Goal: Information Seeking & Learning: Learn about a topic

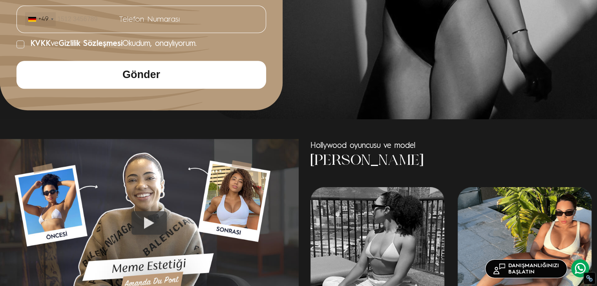
scroll to position [471, 0]
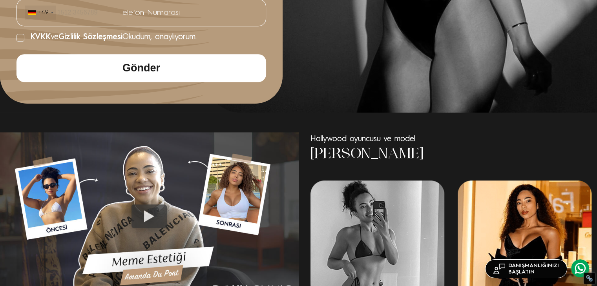
click at [353, 144] on h3 "[PERSON_NAME]" at bounding box center [451, 154] width 282 height 20
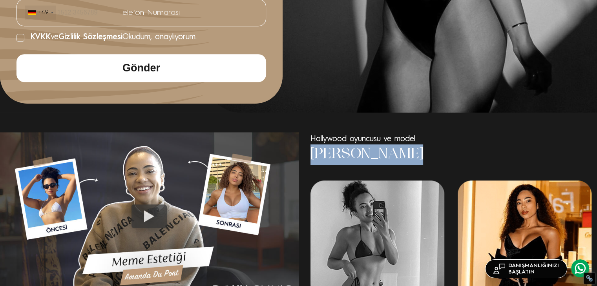
click at [353, 144] on h3 "[PERSON_NAME]" at bounding box center [451, 154] width 282 height 20
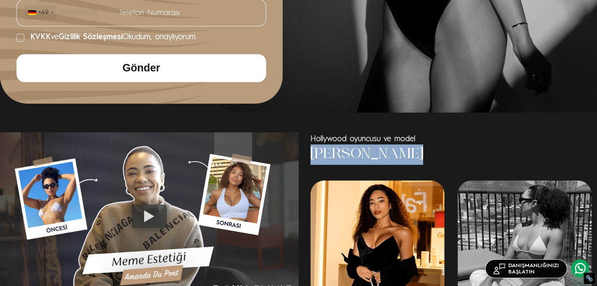
copy div "[PERSON_NAME]"
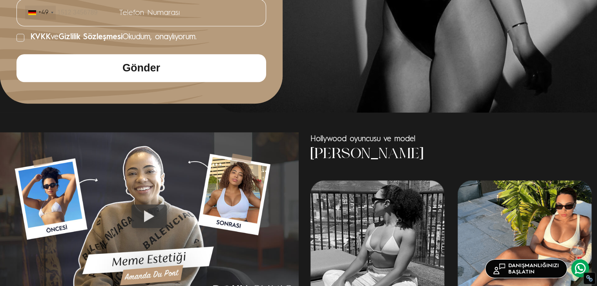
click at [148, 204] on div at bounding box center [148, 216] width 35 height 24
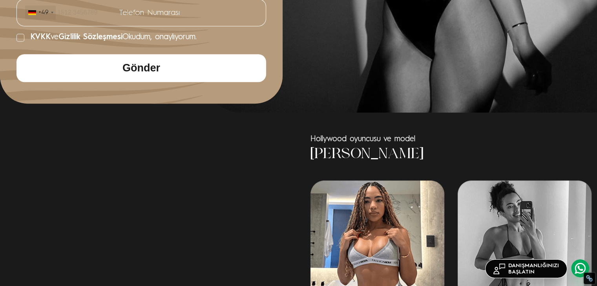
click at [376, 199] on div at bounding box center [304, 238] width 282 height 117
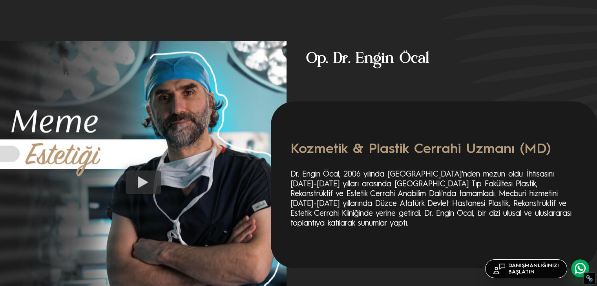
scroll to position [1177, 0]
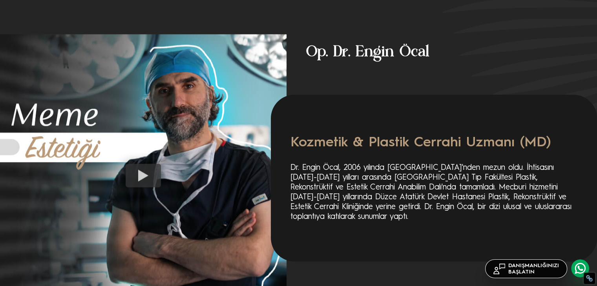
click at [133, 164] on div at bounding box center [143, 176] width 35 height 24
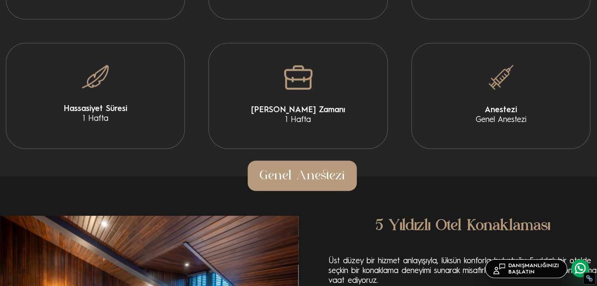
scroll to position [1804, 0]
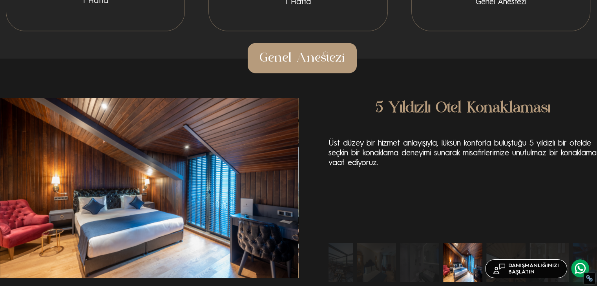
click at [504, 243] on img "2 / 10" at bounding box center [505, 262] width 39 height 39
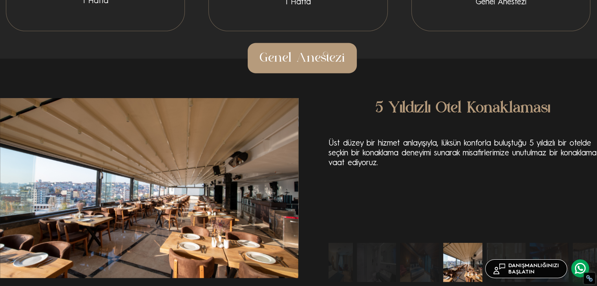
click at [519, 243] on img "3 / 10" at bounding box center [505, 262] width 39 height 39
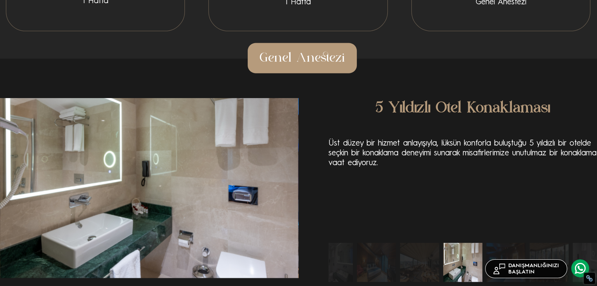
click at [532, 243] on img "5 / 10" at bounding box center [548, 262] width 39 height 39
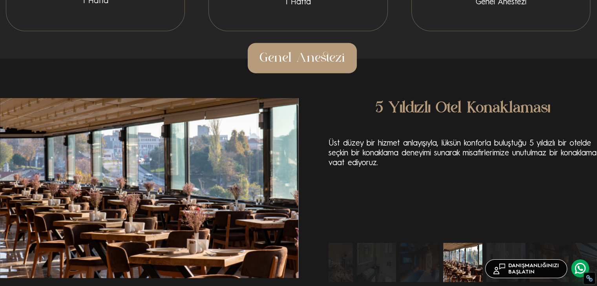
click at [539, 243] on img "7 / 10" at bounding box center [548, 262] width 39 height 39
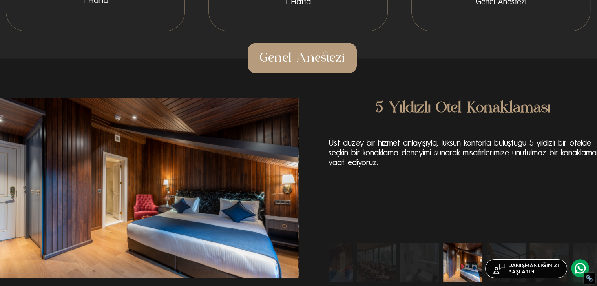
click at [548, 243] on img "9 / 10" at bounding box center [548, 262] width 39 height 39
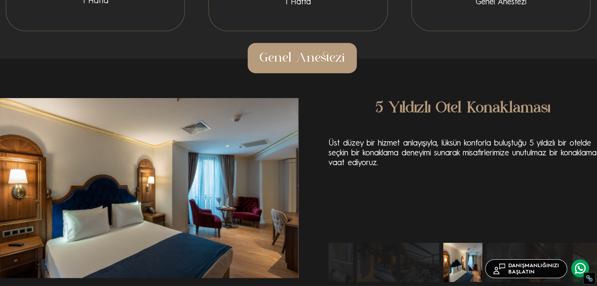
click at [555, 243] on img "1 / 10" at bounding box center [548, 262] width 39 height 39
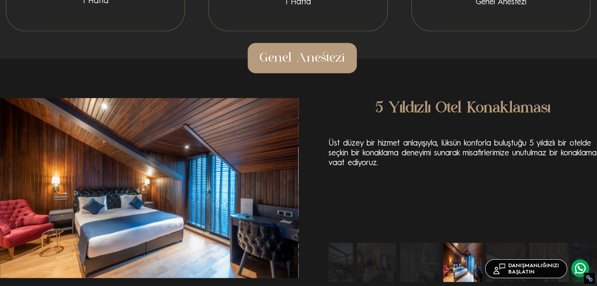
click at [561, 243] on img "3 / 10" at bounding box center [548, 262] width 39 height 39
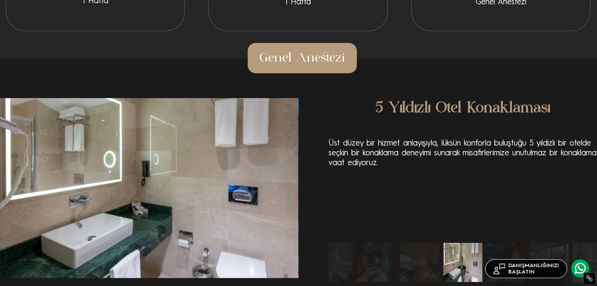
click at [562, 243] on img "5 / 10" at bounding box center [548, 262] width 39 height 39
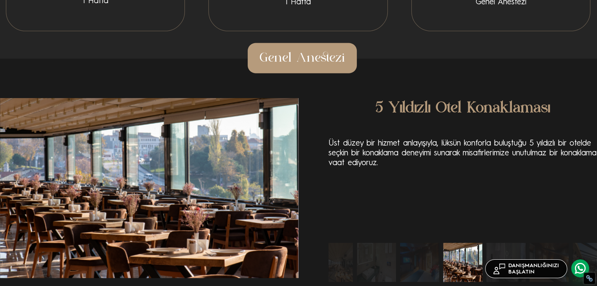
click at [558, 243] on img "7 / 10" at bounding box center [548, 262] width 39 height 39
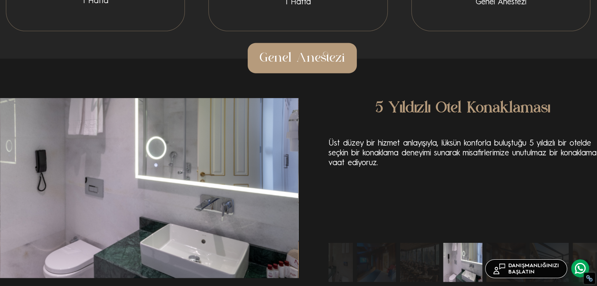
click at [533, 243] on img "8 / 10" at bounding box center [548, 262] width 39 height 39
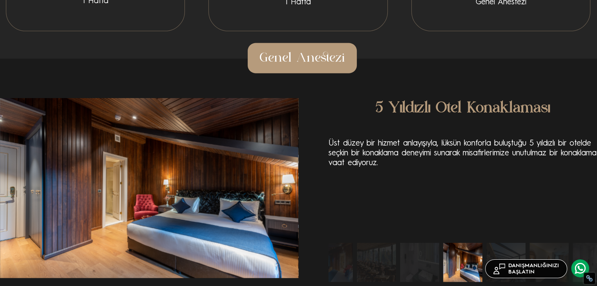
click at [534, 243] on img "9 / 10" at bounding box center [548, 262] width 39 height 39
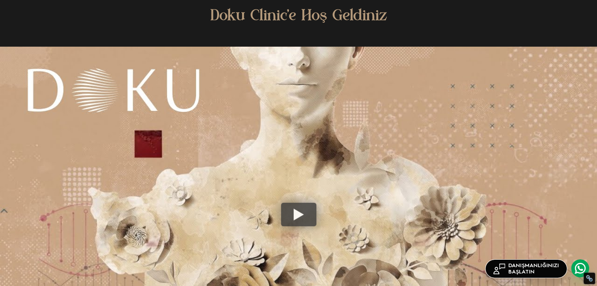
scroll to position [2157, 0]
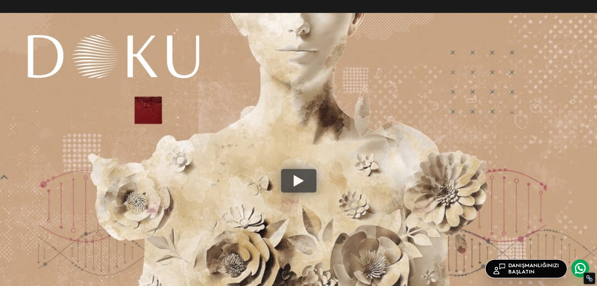
click at [297, 169] on div at bounding box center [298, 181] width 35 height 24
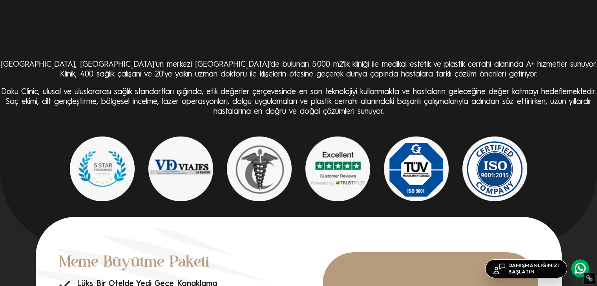
scroll to position [2588, 0]
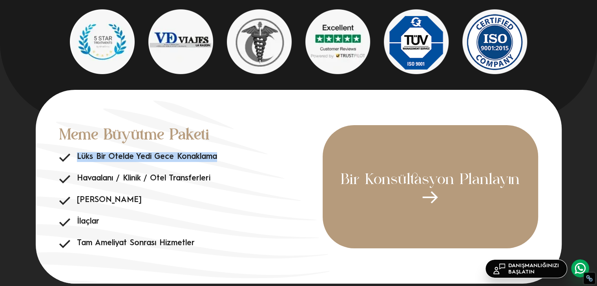
drag, startPoint x: 77, startPoint y: 102, endPoint x: 220, endPoint y: 98, distance: 143.2
click at [220, 152] on li "Lüks Bir Otelde Yedi Gece Konaklama" at bounding box center [190, 157] width 263 height 10
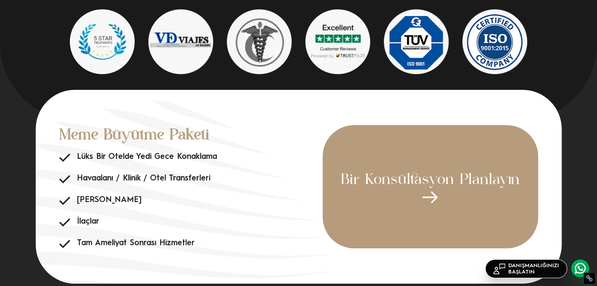
click at [91, 152] on ul "Lüks Bir Otelde Yedi Gece Konaklama Havaalanı / Klinik / Otel Transferleri Özel…" at bounding box center [190, 200] width 263 height 96
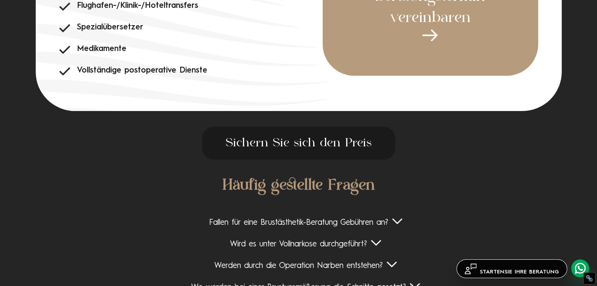
scroll to position [2796, 0]
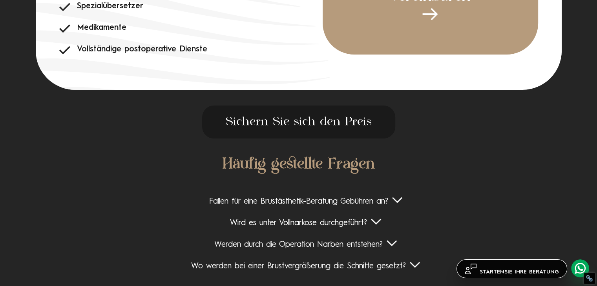
click at [311, 198] on font "Fallen für eine Brustästhetik-Beratung Gebühren an?" at bounding box center [298, 202] width 179 height 8
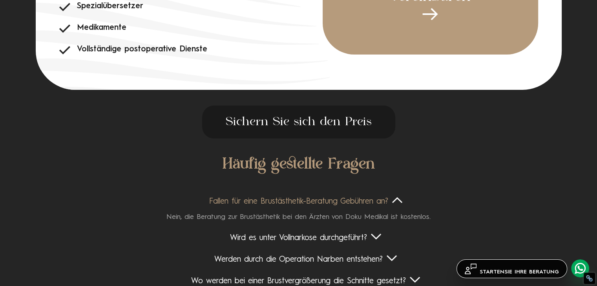
click at [277, 234] on font "Wird es unter Vollnarkose durchgeführt?" at bounding box center [298, 238] width 137 height 8
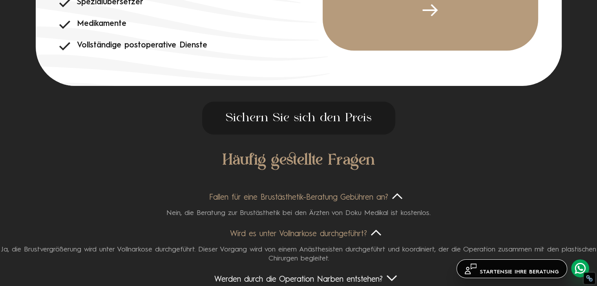
scroll to position [2835, 0]
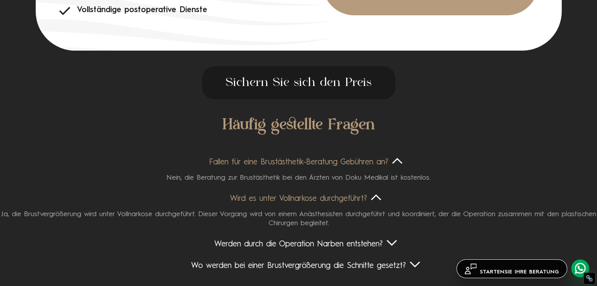
click at [253, 240] on font "Werden durch die Operation Narben entstehen?" at bounding box center [298, 244] width 168 height 8
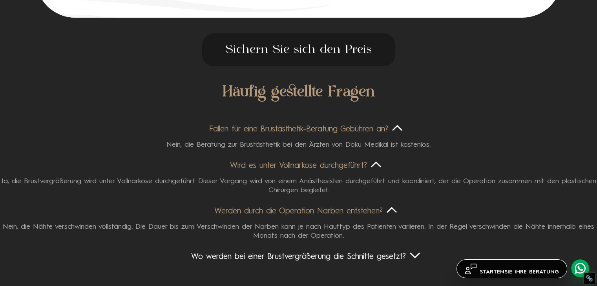
scroll to position [2874, 0]
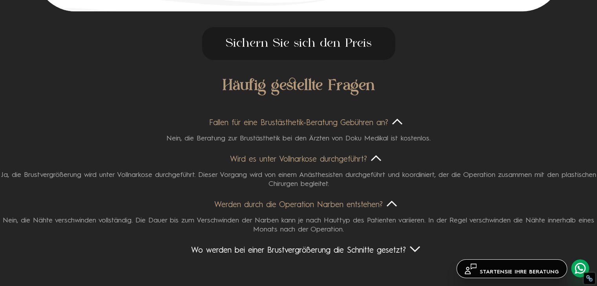
click at [263, 247] on font "Wo werden bei einer Brustvergrößerung die Schnitte gesetzt?" at bounding box center [298, 251] width 215 height 8
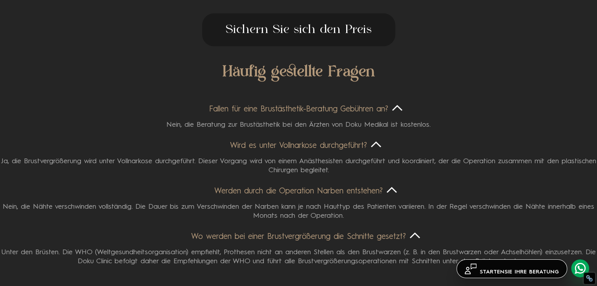
scroll to position [2913, 0]
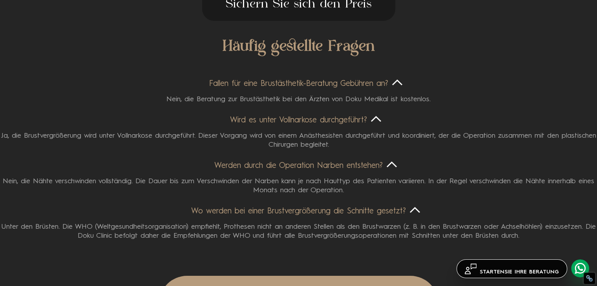
drag, startPoint x: 319, startPoint y: 175, endPoint x: 477, endPoint y: 175, distance: 158.1
click at [477, 223] on font "Unter den Brüsten. Die WHO (Weltgesundheitsorganisation) empfiehlt, Prothesen n…" at bounding box center [298, 231] width 594 height 16
click at [441, 185] on div "Häufig gestellte Fragen Fallen für eine Brustästhetik-Beratung Gebühren an? Nei…" at bounding box center [298, 144] width 597 height 216
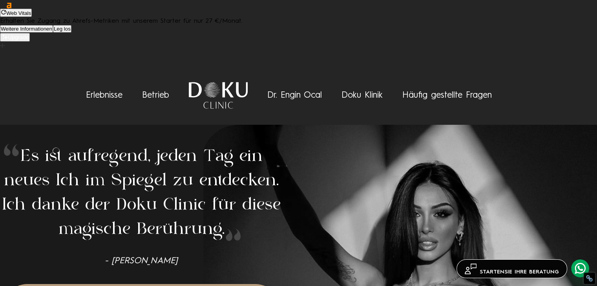
scroll to position [0, 0]
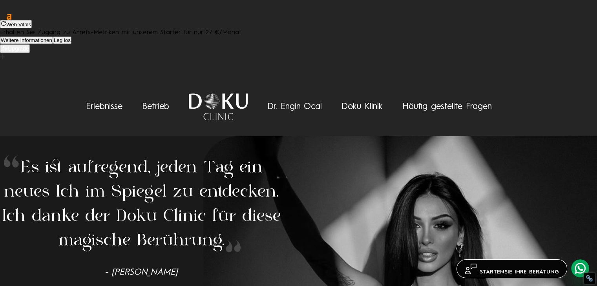
click at [475, 102] on font "Häufig gestellte Fragen" at bounding box center [446, 106] width 89 height 9
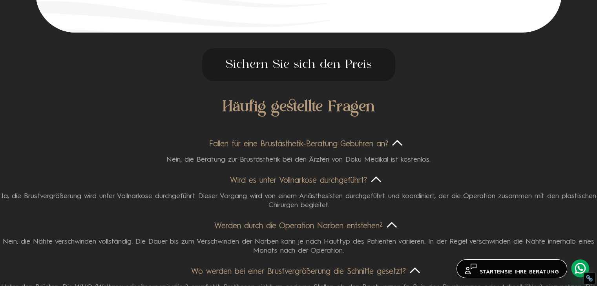
scroll to position [2893, 0]
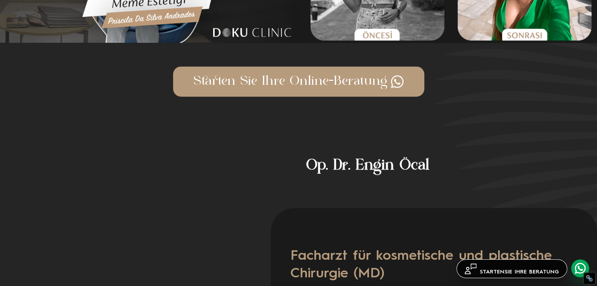
scroll to position [1050, 0]
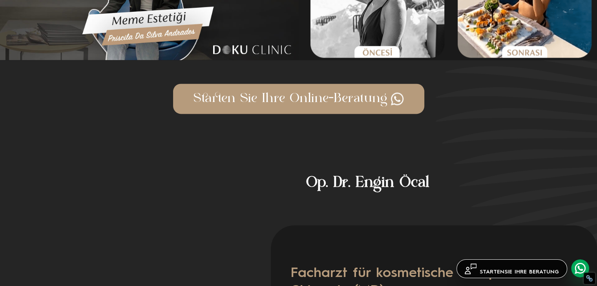
click at [413, 174] on font "Op. Dr. Engin Öcal" at bounding box center [367, 183] width 123 height 18
click at [411, 174] on font "Op. Dr. Engin Öcal" at bounding box center [367, 183] width 123 height 18
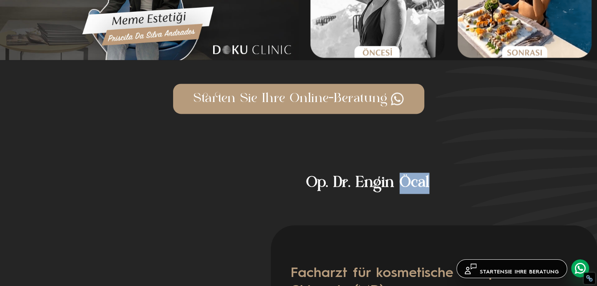
drag, startPoint x: 411, startPoint y: 127, endPoint x: 377, endPoint y: 127, distance: 33.7
click at [410, 174] on font "Op. Dr. Engin Öcal" at bounding box center [367, 183] width 123 height 18
click at [303, 165] on h4 "Op. Dr. Engin Öcal" at bounding box center [441, 179] width 310 height 29
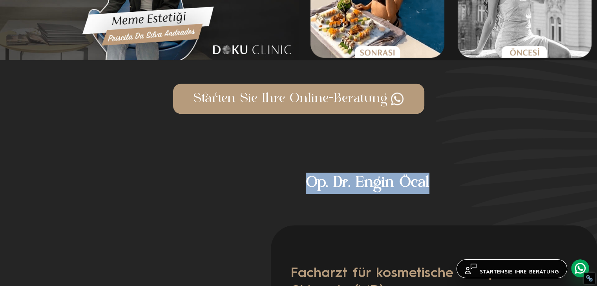
drag, startPoint x: 304, startPoint y: 125, endPoint x: 429, endPoint y: 130, distance: 124.8
click at [429, 165] on h4 "Op. Dr. Engin Öcal" at bounding box center [441, 179] width 310 height 29
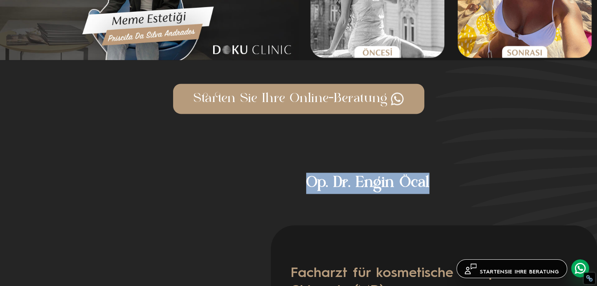
copy font "Op. Dr. Engin Öcal"
